Goal: Information Seeking & Learning: Learn about a topic

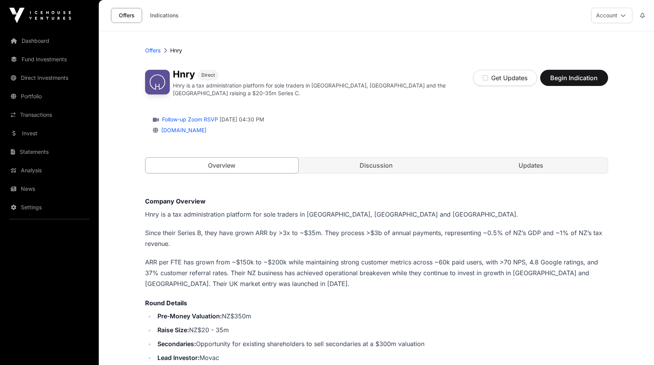
click at [461, 215] on p "Hnry is a tax administration platform for sole traders in [GEOGRAPHIC_DATA], [G…" at bounding box center [376, 214] width 463 height 11
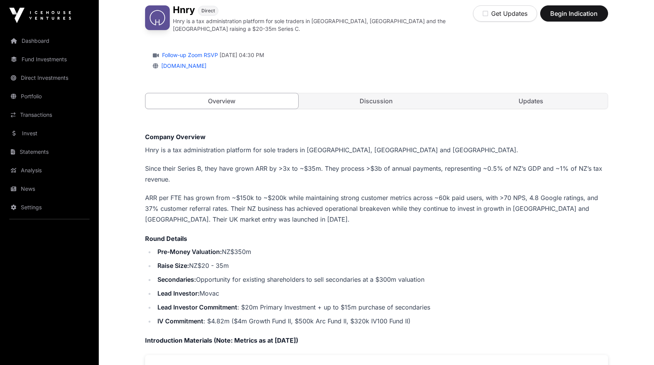
scroll to position [138, 0]
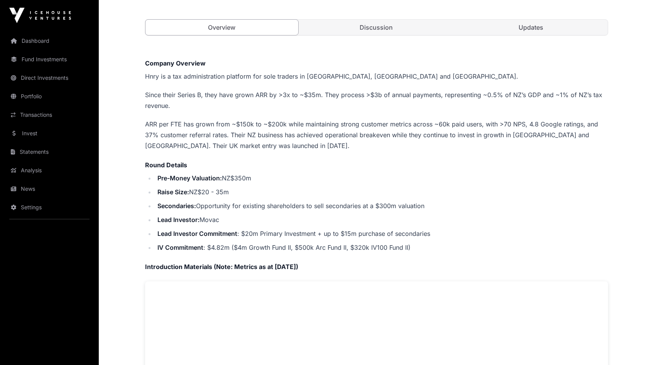
click at [309, 130] on p "ARR per FTE has grown from ~$150k to ~$200k while maintaining strong customer m…" at bounding box center [376, 135] width 463 height 32
click at [293, 121] on p "ARR per FTE has grown from ~$150k to ~$200k while maintaining strong customer m…" at bounding box center [376, 135] width 463 height 32
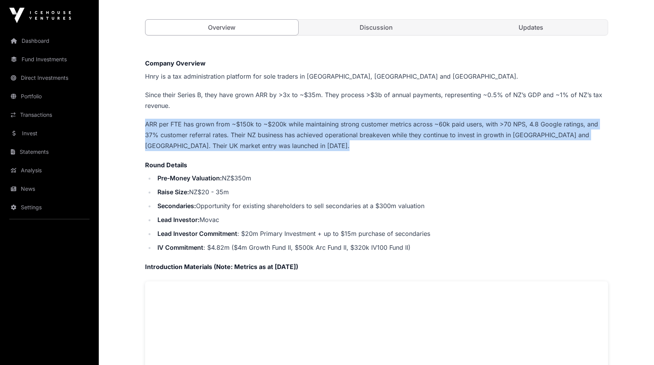
click at [293, 121] on p "ARR per FTE has grown from ~$150k to ~$200k while maintaining strong customer m…" at bounding box center [376, 135] width 463 height 32
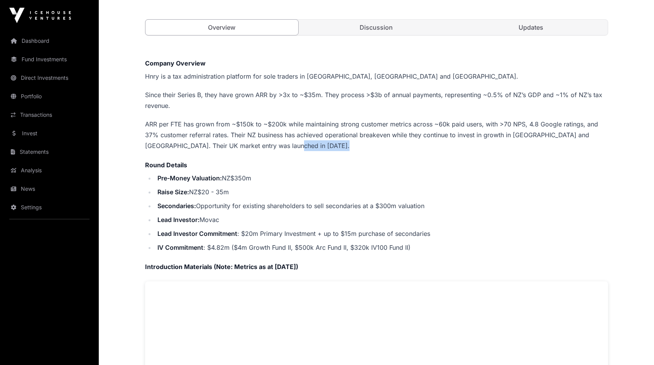
click at [344, 144] on p "ARR per FTE has grown from ~$150k to ~$200k while maintaining strong customer m…" at bounding box center [376, 135] width 463 height 32
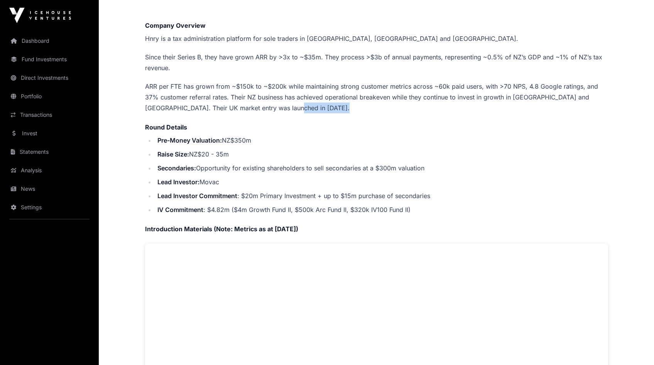
scroll to position [179, 0]
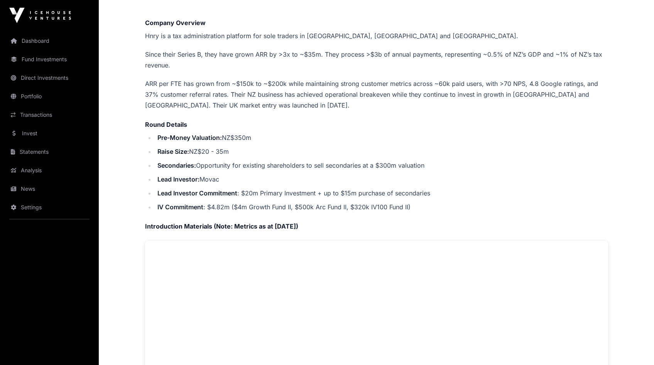
click at [252, 190] on li "Lead Investor Commitment : $20m Primary Investment + up to $15m purchase of sec…" at bounding box center [381, 193] width 453 height 11
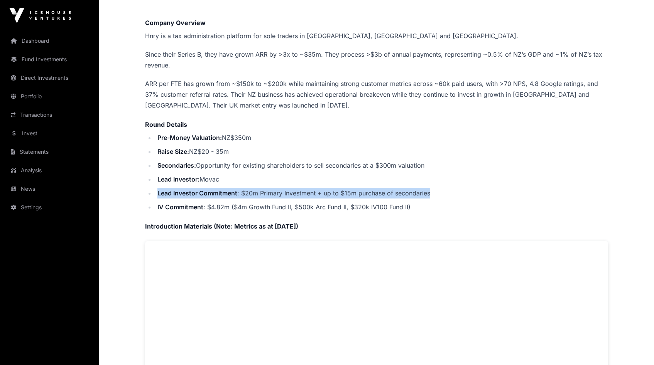
click at [252, 190] on li "Lead Investor Commitment : $20m Primary Investment + up to $15m purchase of sec…" at bounding box center [381, 193] width 453 height 11
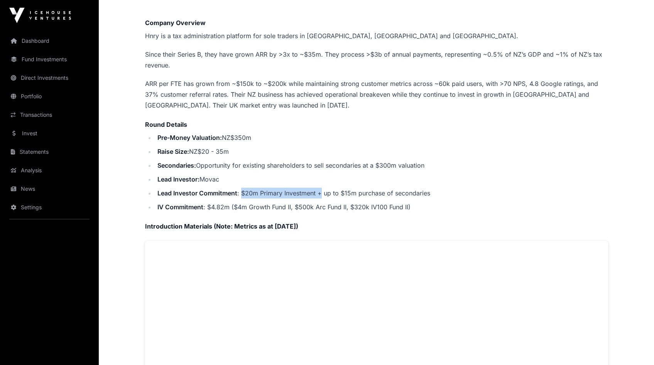
drag, startPoint x: 242, startPoint y: 191, endPoint x: 321, endPoint y: 192, distance: 79.9
click at [321, 192] on li "Lead Investor Commitment : $20m Primary Investment + up to $15m purchase of sec…" at bounding box center [381, 193] width 453 height 11
click at [323, 194] on li "Lead Investor Commitment : $20m Primary Investment + up to $15m purchase of sec…" at bounding box center [381, 193] width 453 height 11
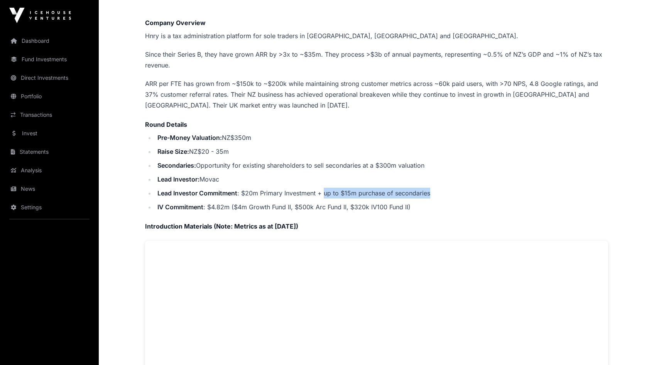
drag, startPoint x: 323, startPoint y: 190, endPoint x: 445, endPoint y: 189, distance: 121.9
click at [445, 189] on li "Lead Investor Commitment : $20m Primary Investment + up to $15m purchase of sec…" at bounding box center [381, 193] width 453 height 11
click at [356, 174] on li "Lead Investor: Movac" at bounding box center [381, 179] width 453 height 11
drag, startPoint x: 399, startPoint y: 209, endPoint x: 415, endPoint y: 209, distance: 15.8
click at [408, 209] on li "IV Commitment : $4.82m ($4m Growth Fund II, $500k Arc Fund II, $320k IV100 Fund…" at bounding box center [381, 207] width 453 height 11
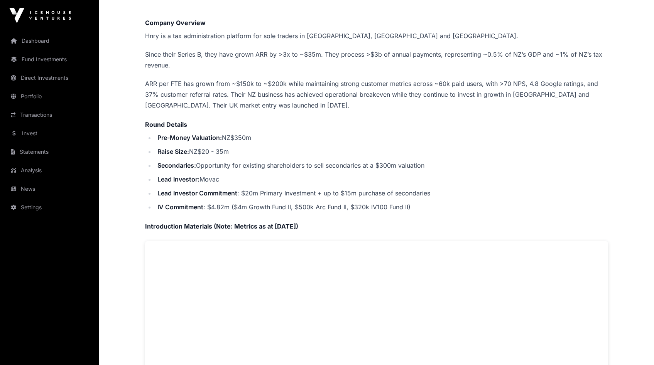
click at [415, 209] on li "IV Commitment : $4.82m ($4m Growth Fund II, $500k Arc Fund II, $320k IV100 Fund…" at bounding box center [381, 207] width 453 height 11
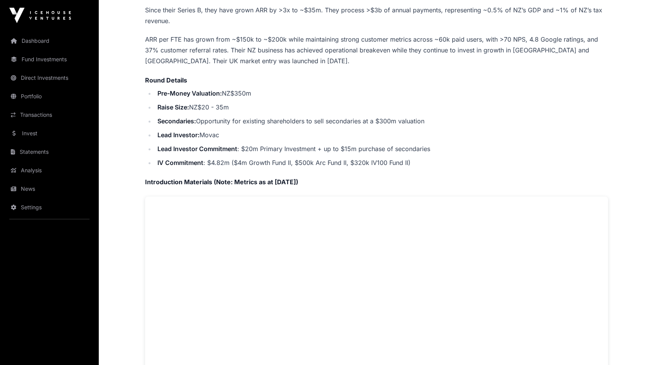
scroll to position [159, 0]
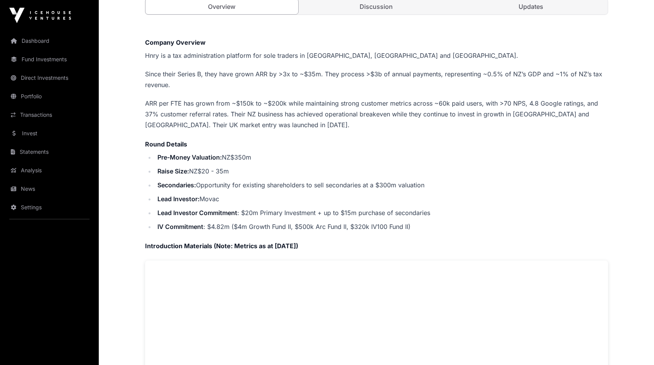
click at [485, 174] on ul "Pre-Money Valuation: NZ$350m Raise Size: NZ$20 - 35m Secondaries: Opportunity f…" at bounding box center [376, 192] width 463 height 80
click at [499, 167] on li "Raise Size: NZ$20 - 35m" at bounding box center [381, 171] width 453 height 11
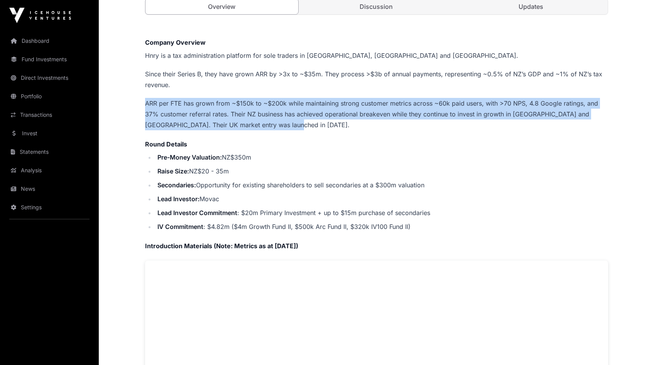
drag, startPoint x: 210, startPoint y: 115, endPoint x: 147, endPoint y: 97, distance: 66.2
click at [147, 98] on p "ARR per FTE has grown from ~$150k to ~$200k while maintaining strong customer m…" at bounding box center [376, 114] width 463 height 32
click at [152, 98] on p "ARR per FTE has grown from ~$150k to ~$200k while maintaining strong customer m…" at bounding box center [376, 114] width 463 height 32
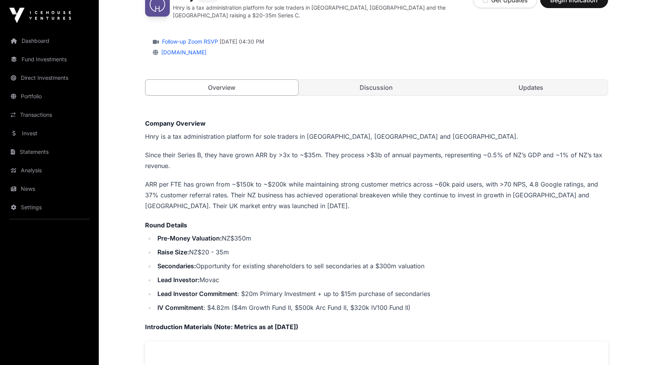
click at [377, 85] on link "Discussion" at bounding box center [376, 87] width 153 height 15
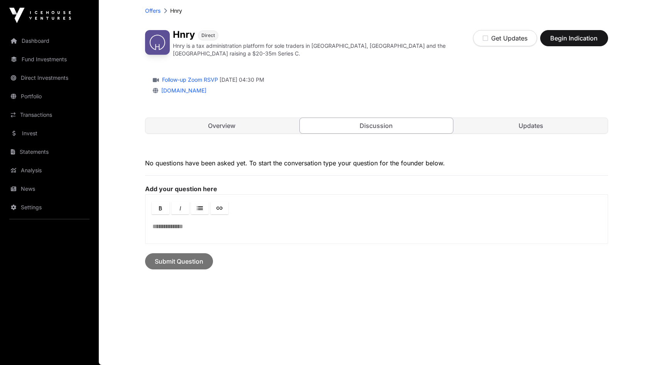
scroll to position [37, 0]
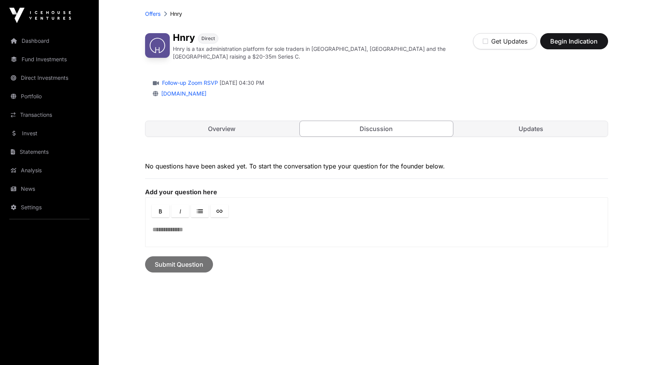
click at [510, 113] on div "Hnry Direct Hnry is a tax administration platform for sole traders in [GEOGRAPH…" at bounding box center [376, 88] width 463 height 127
click at [499, 122] on link "Updates" at bounding box center [531, 128] width 153 height 15
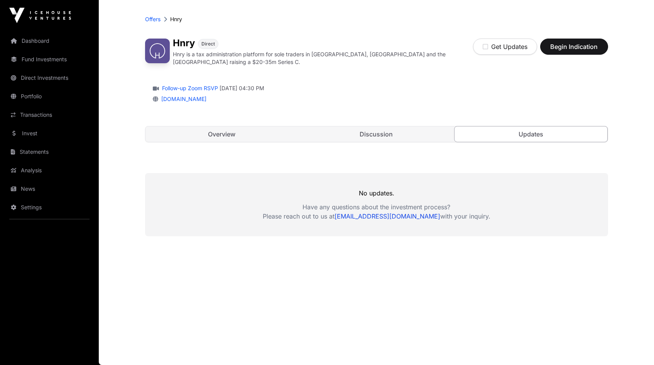
click at [196, 143] on div "Hnry Direct Hnry is a tax administration platform for sole traders in [GEOGRAPH…" at bounding box center [376, 94] width 463 height 127
click at [260, 130] on link "Overview" at bounding box center [221, 134] width 153 height 15
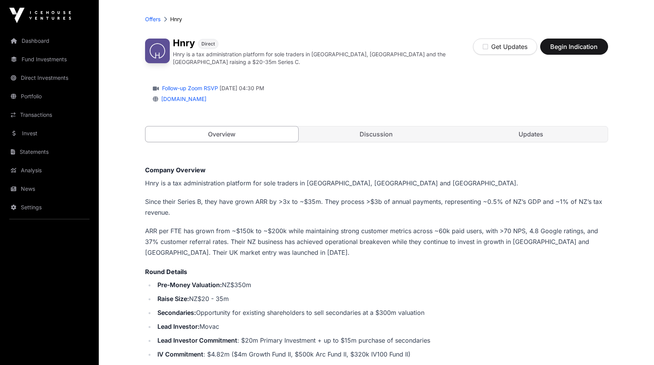
click at [471, 227] on p "ARR per FTE has grown from ~$150k to ~$200k while maintaining strong customer m…" at bounding box center [376, 242] width 463 height 32
drag, startPoint x: 364, startPoint y: 223, endPoint x: 377, endPoint y: 214, distance: 16.4
click at [396, 139] on div "Overview Discussion Updates" at bounding box center [376, 134] width 463 height 16
click at [432, 127] on link "Discussion" at bounding box center [376, 134] width 153 height 15
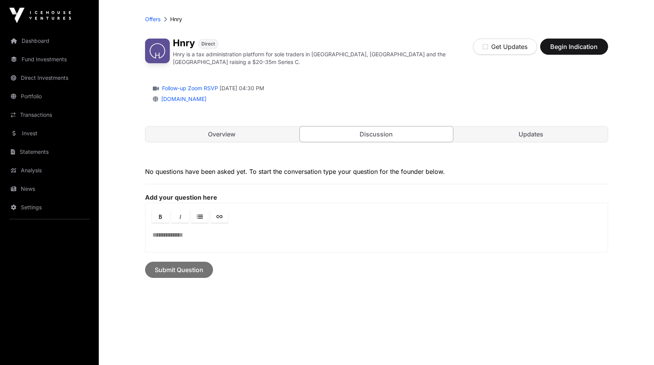
click at [514, 129] on link "Updates" at bounding box center [531, 134] width 153 height 15
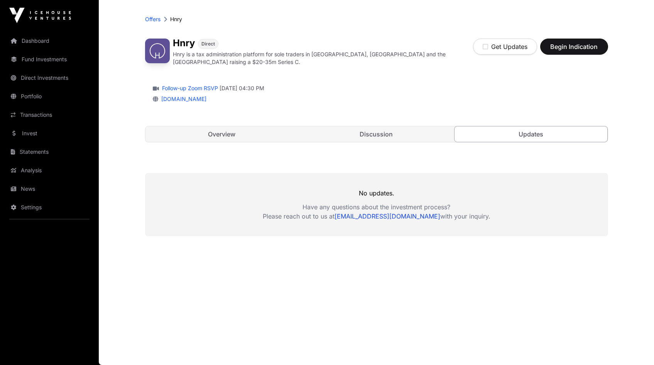
click at [218, 139] on link "Overview" at bounding box center [221, 134] width 153 height 15
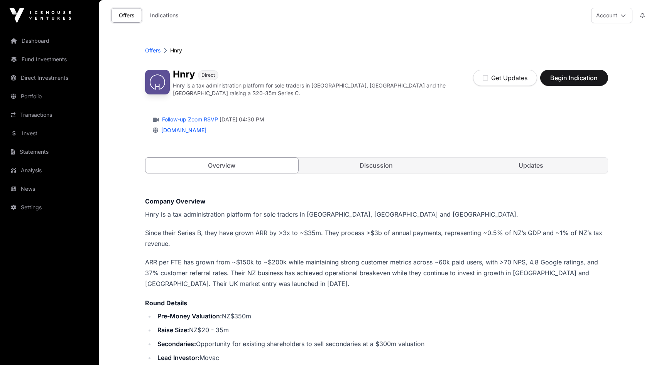
click at [526, 170] on link "Updates" at bounding box center [531, 165] width 153 height 15
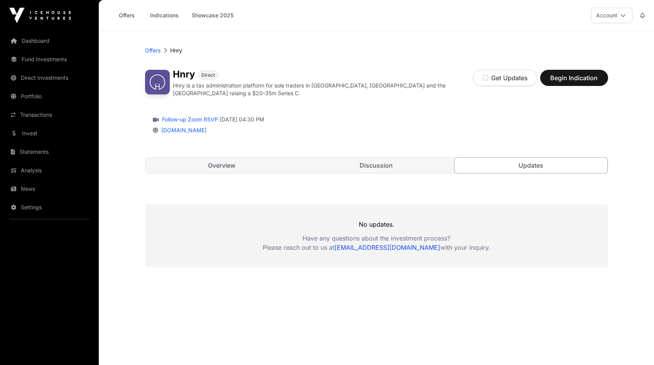
click at [284, 170] on link "Overview" at bounding box center [221, 165] width 153 height 15
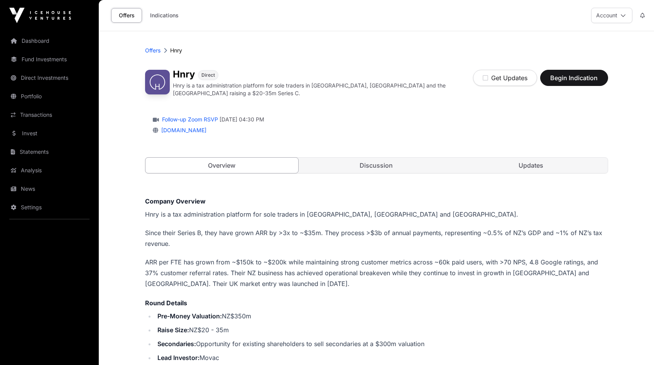
click at [355, 149] on div "Hnry Direct Hnry is a tax administration platform for sole traders in [GEOGRAPH…" at bounding box center [376, 125] width 463 height 127
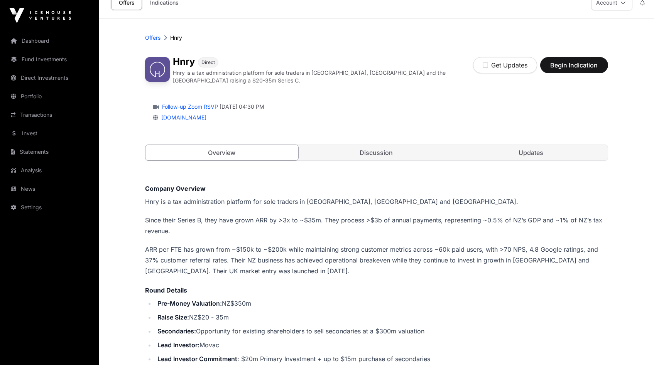
scroll to position [57, 0]
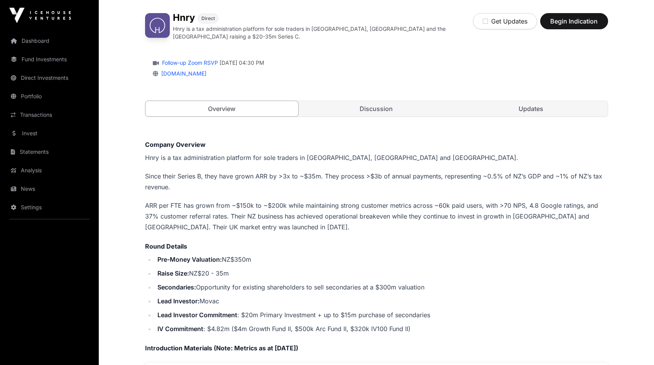
click at [364, 216] on p "ARR per FTE has grown from ~$150k to ~$200k while maintaining strong customer m…" at bounding box center [376, 216] width 463 height 32
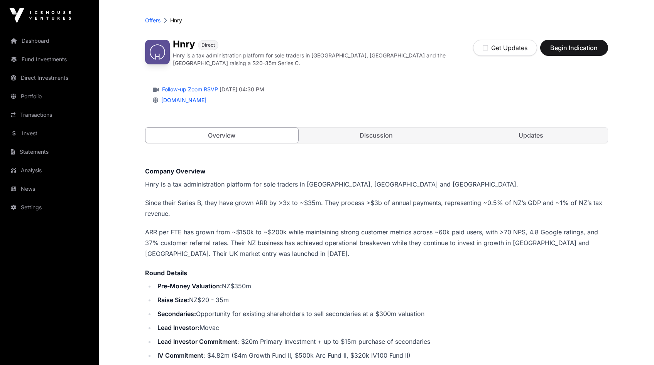
scroll to position [0, 0]
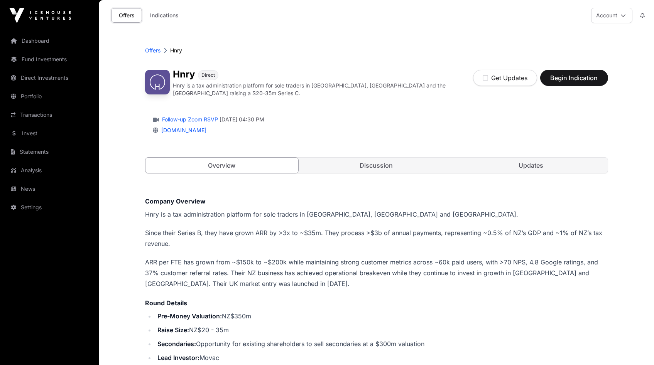
click at [458, 133] on div "Follow-up Zoom RSVP [DATE] 04:30 PM [DOMAIN_NAME]" at bounding box center [376, 123] width 463 height 37
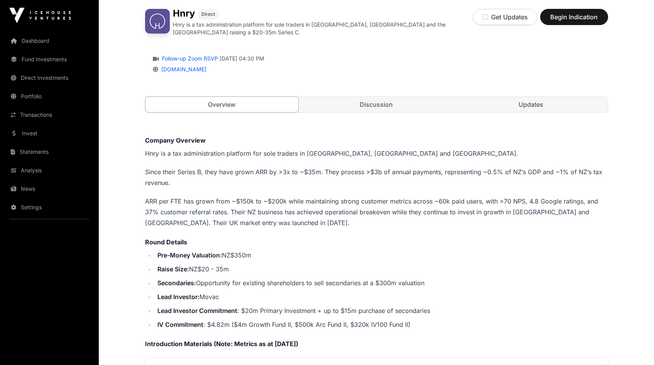
scroll to position [61, 0]
